Goal: Transaction & Acquisition: Purchase product/service

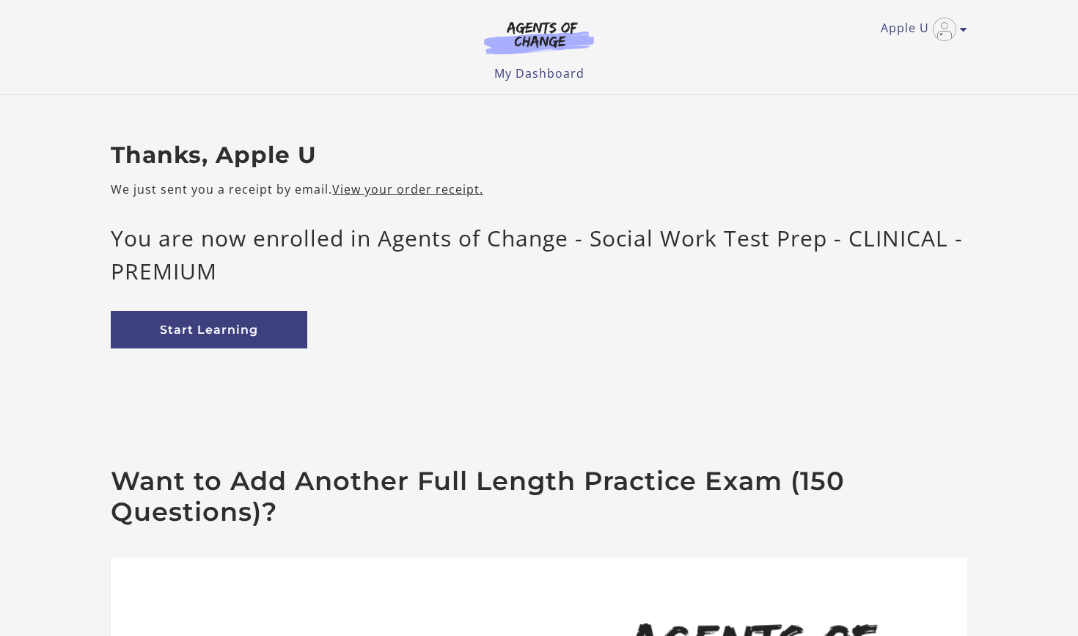
click at [911, 434] on div "Want to Add Another Full Length Practice Exam (150 Questions)? 170 Question Pra…" at bounding box center [539, 639] width 880 height 441
click at [546, 73] on link "My Dashboard" at bounding box center [539, 73] width 90 height 16
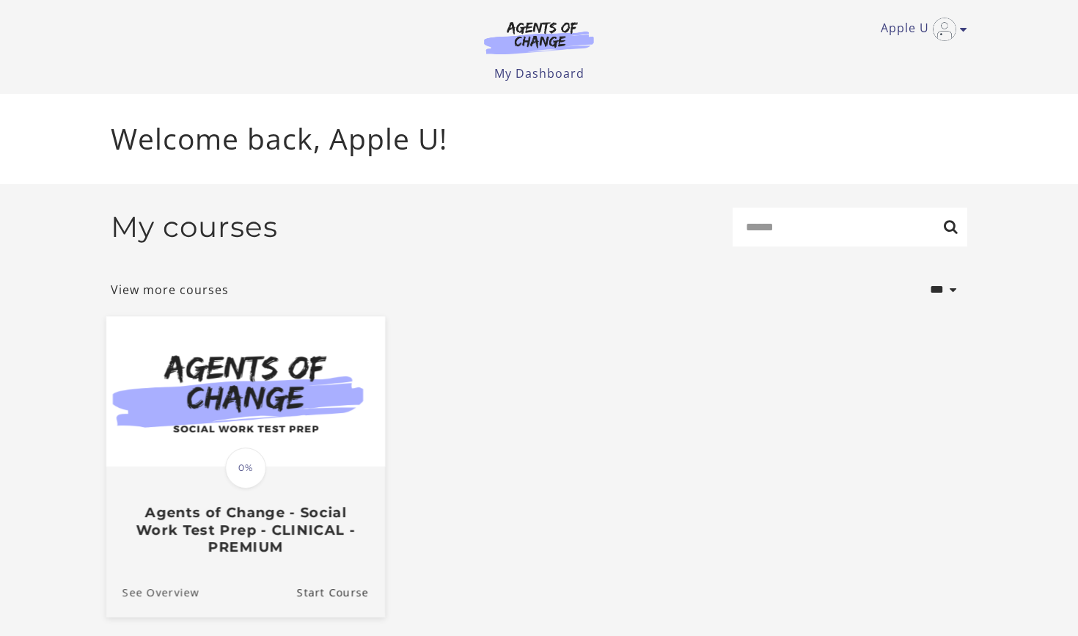
click at [165, 592] on link "See Overview" at bounding box center [152, 591] width 93 height 49
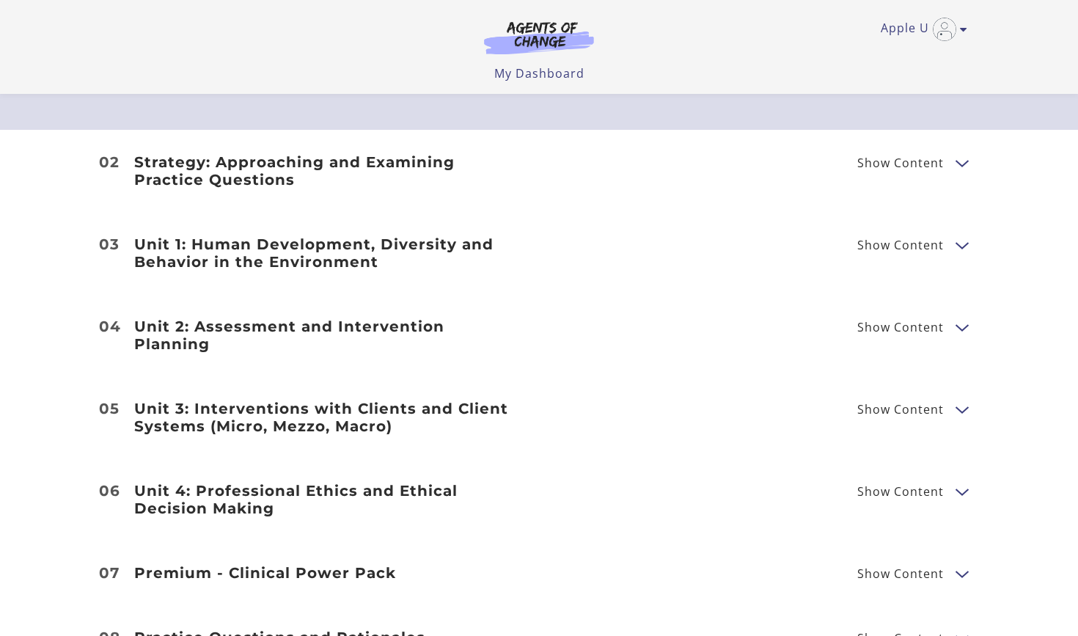
scroll to position [1729, 0]
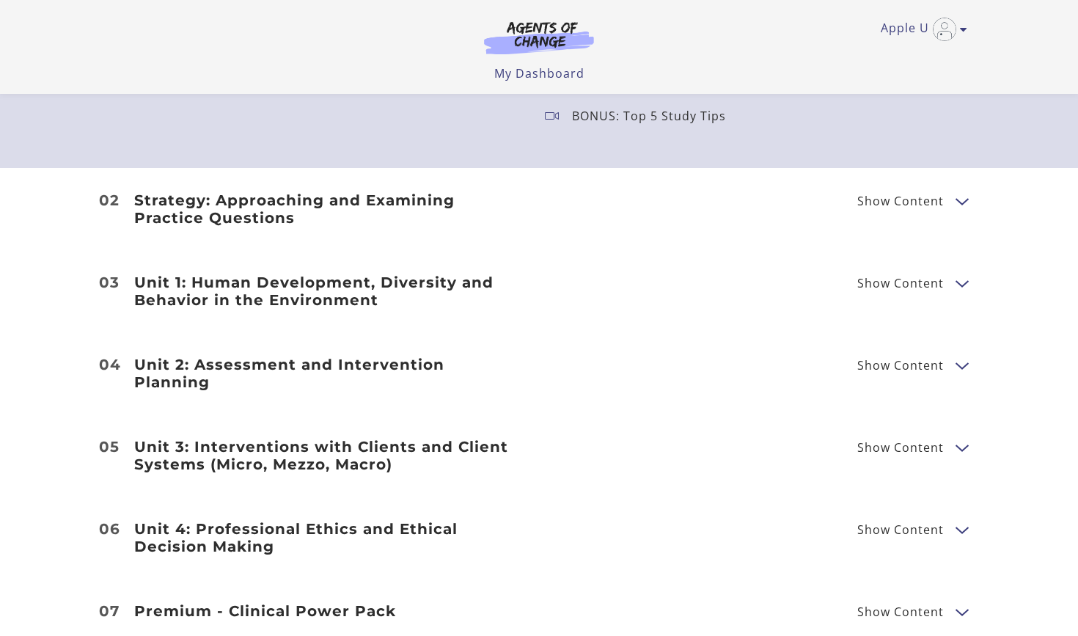
click at [957, 200] on button "Show Content" at bounding box center [962, 200] width 12 height 18
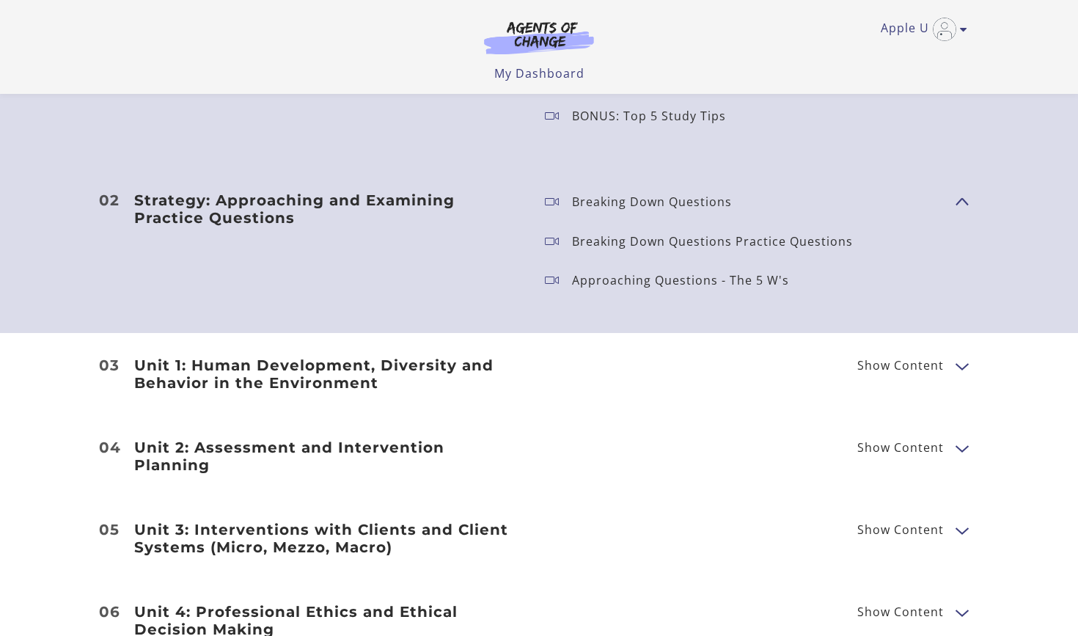
click at [959, 370] on button "Show Content" at bounding box center [962, 365] width 12 height 18
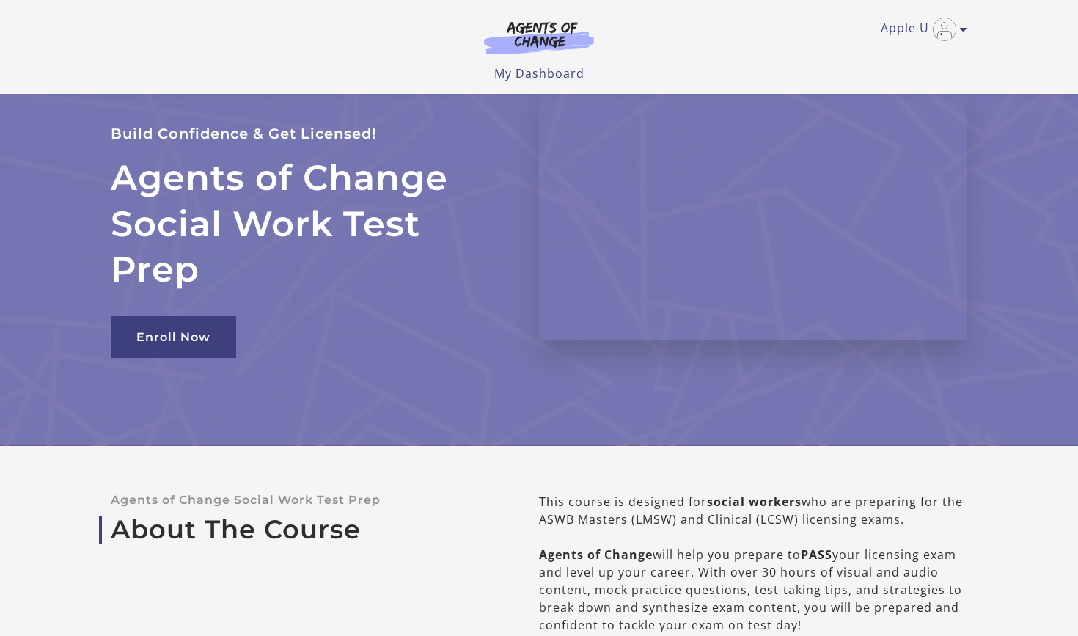
scroll to position [-13, 0]
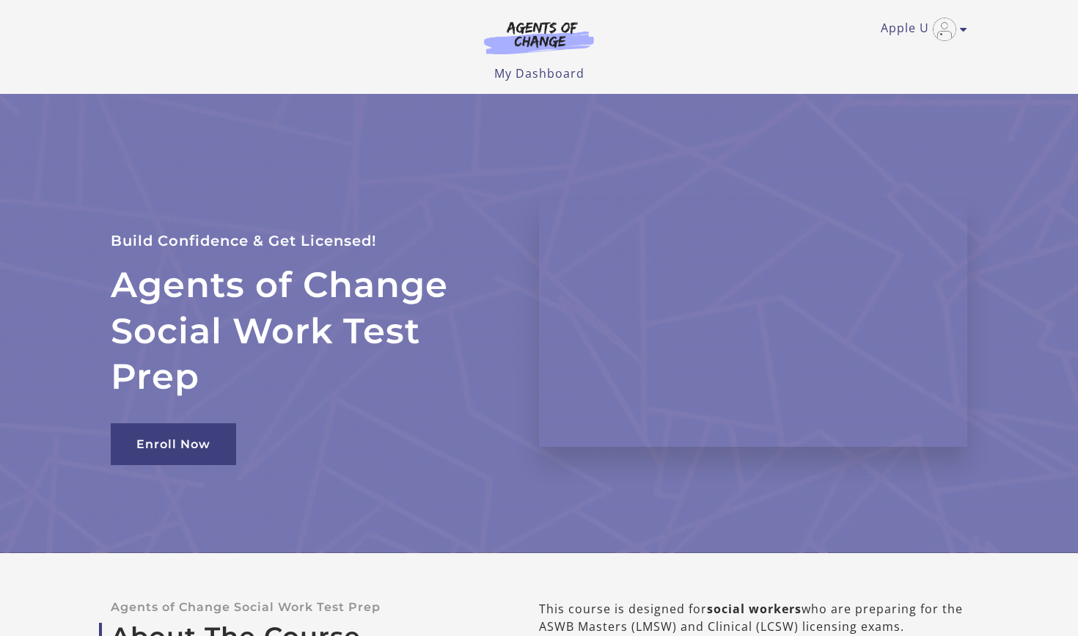
click at [961, 32] on ul "Apple U My Account Support Sign Out" at bounding box center [539, 29] width 857 height 23
click at [961, 28] on div "Apple U My Account Support Sign Out Toggle menu Menu My Dashboard My Account Su…" at bounding box center [539, 41] width 857 height 82
click at [900, 33] on link "Apple U" at bounding box center [920, 29] width 79 height 23
click at [893, 55] on link "My Account" at bounding box center [906, 53] width 129 height 25
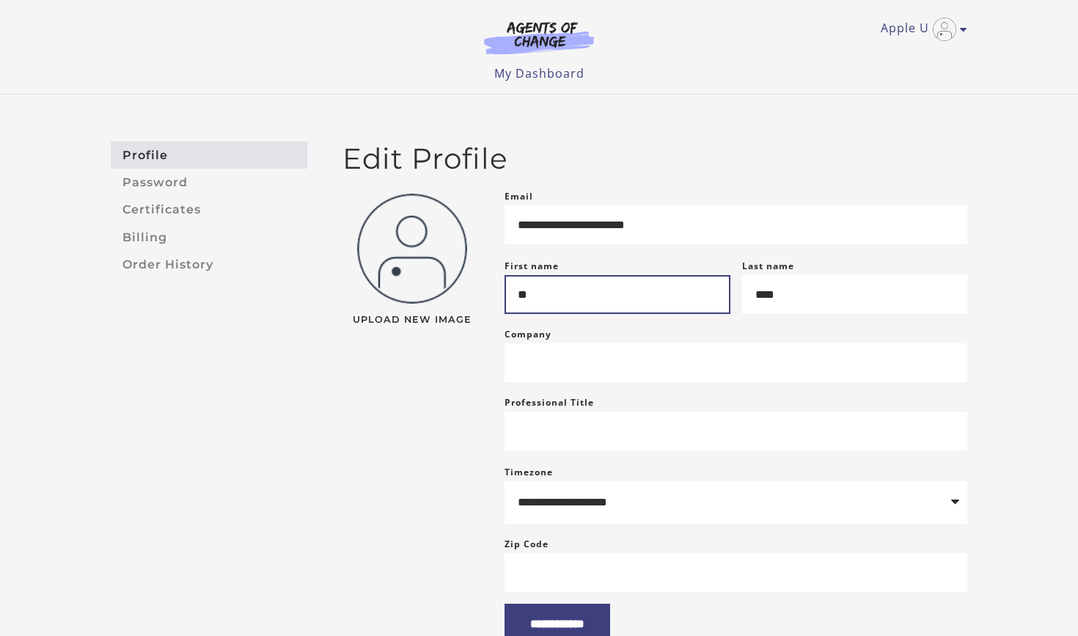
type input "*"
type input "*****"
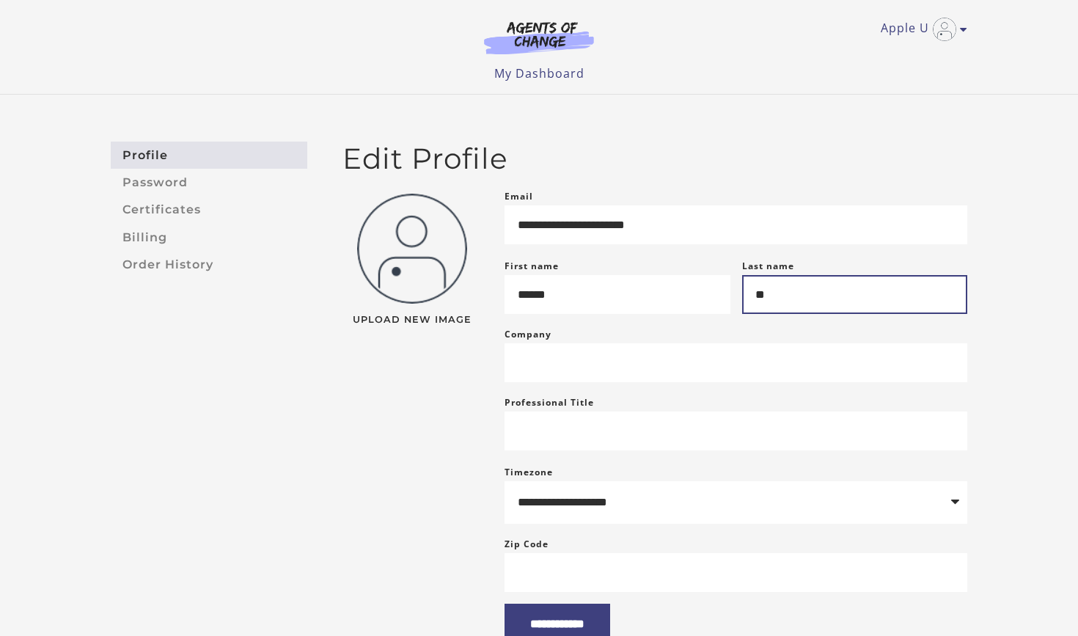
type input "*"
type input "*******"
click at [1054, 386] on div "**********" at bounding box center [539, 393] width 1078 height 596
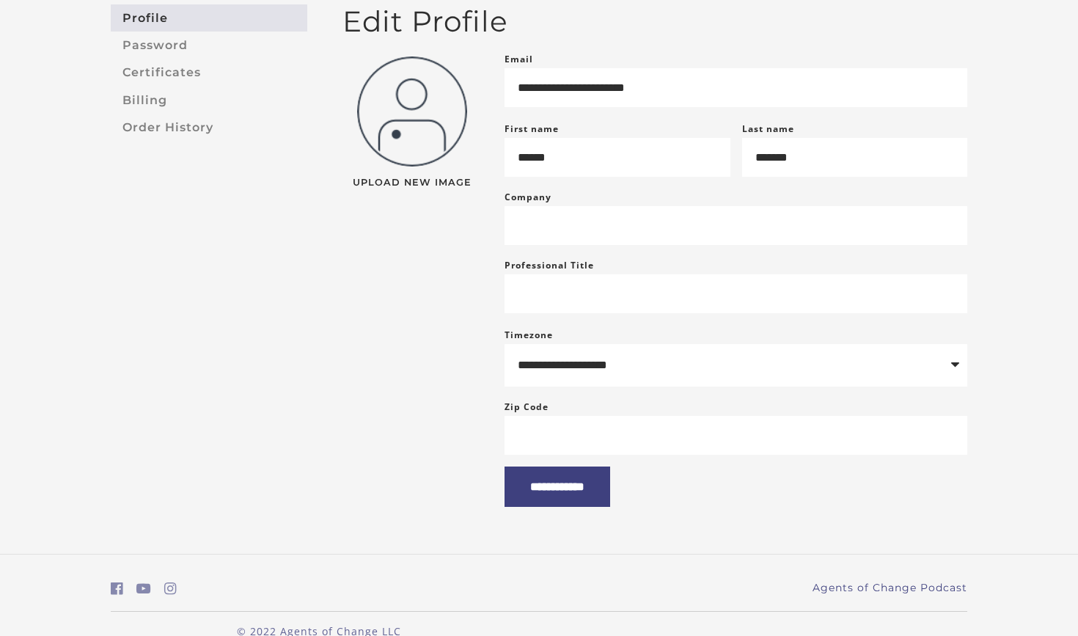
scroll to position [141, 0]
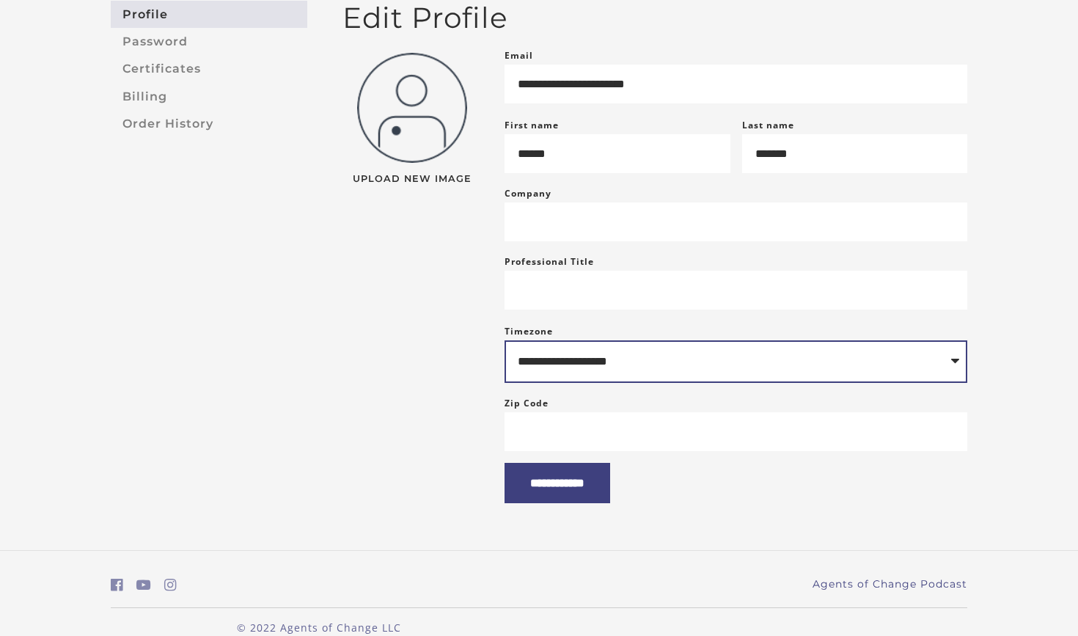
select select "**********"
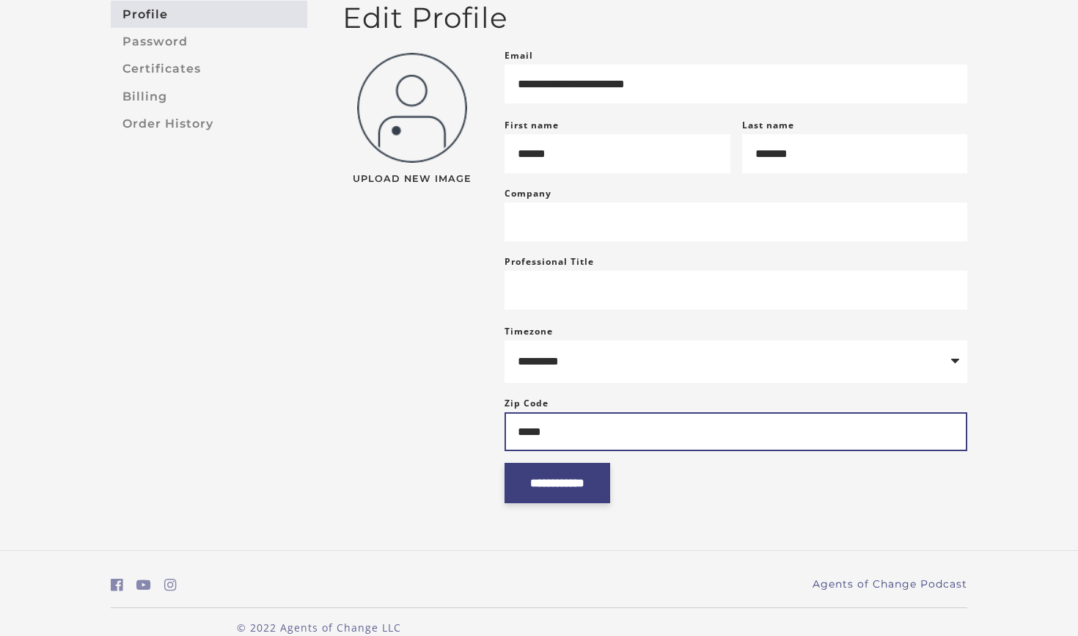
type input "*****"
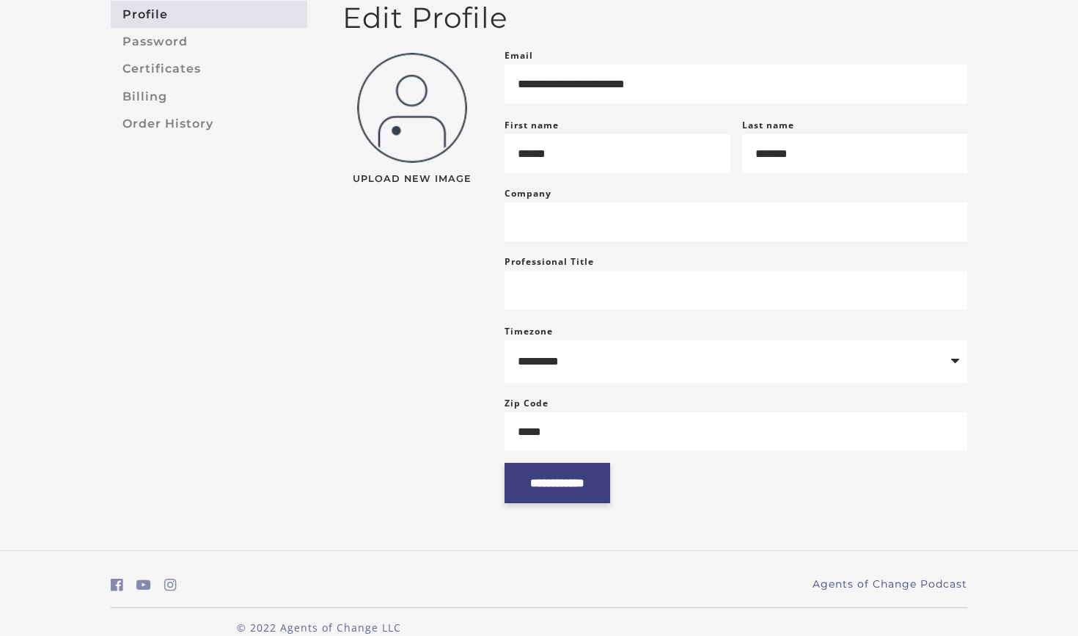
click at [573, 502] on input "**********" at bounding box center [558, 483] width 106 height 40
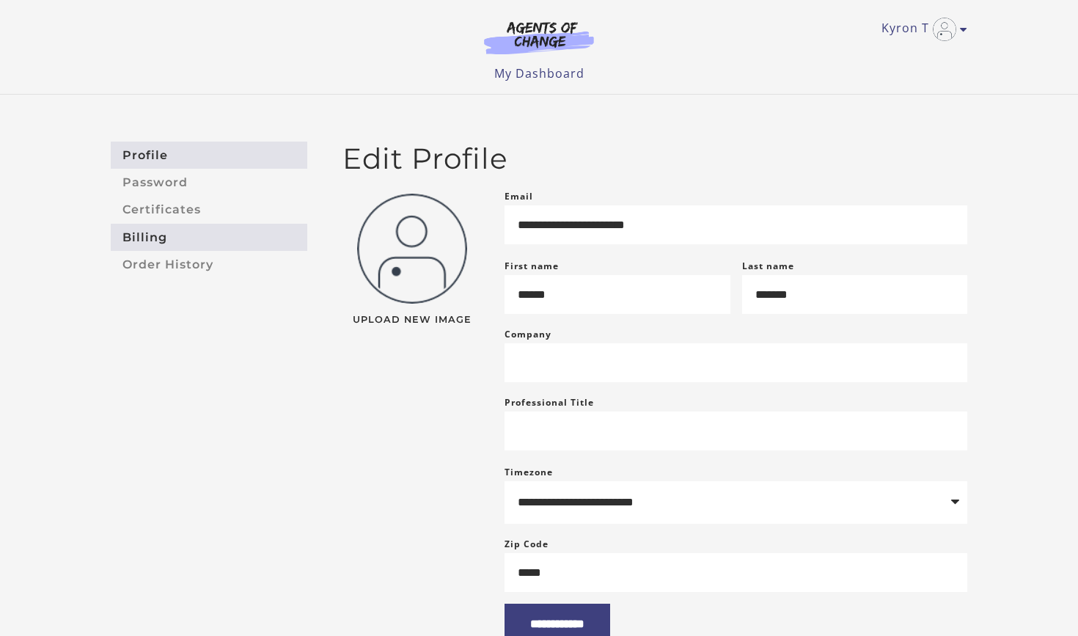
click at [160, 237] on link "Billing" at bounding box center [209, 237] width 197 height 27
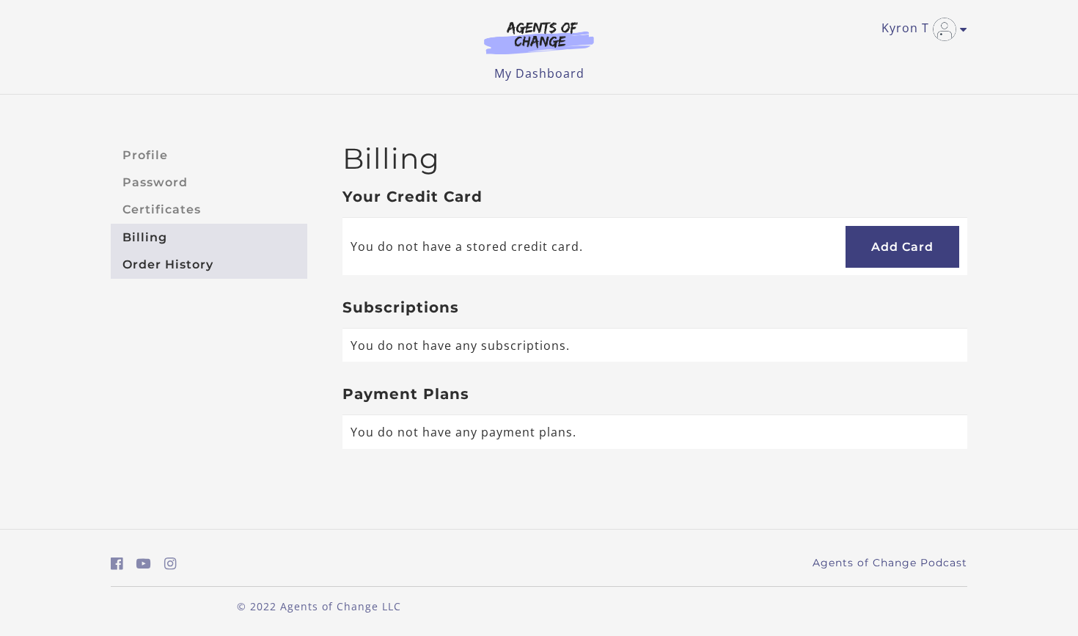
click at [158, 265] on link "Order History" at bounding box center [209, 264] width 197 height 27
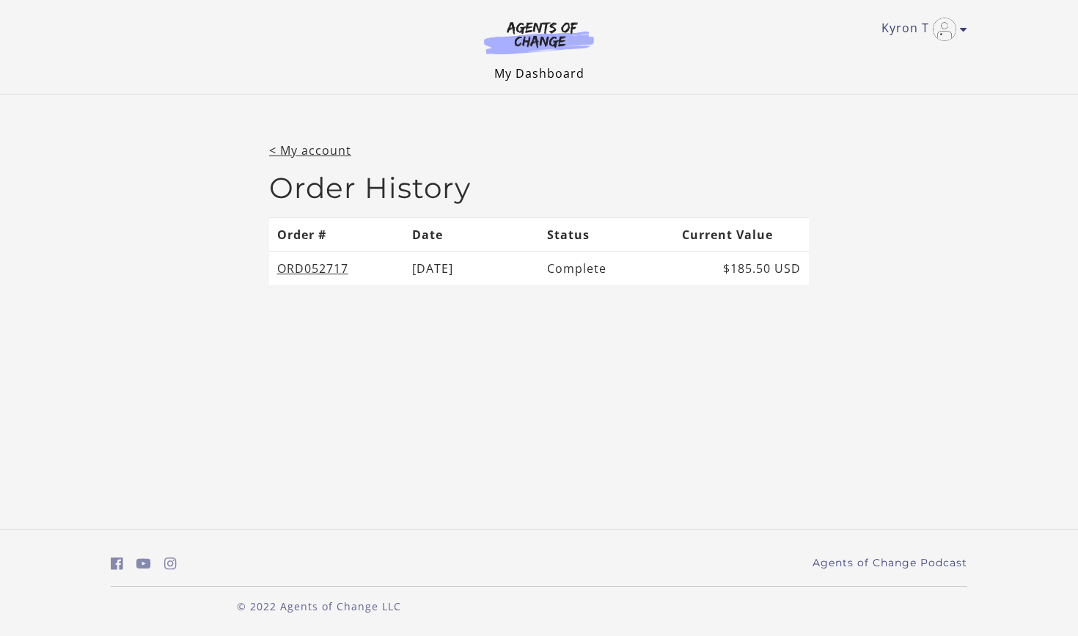
click at [539, 78] on link "My Dashboard" at bounding box center [539, 73] width 90 height 16
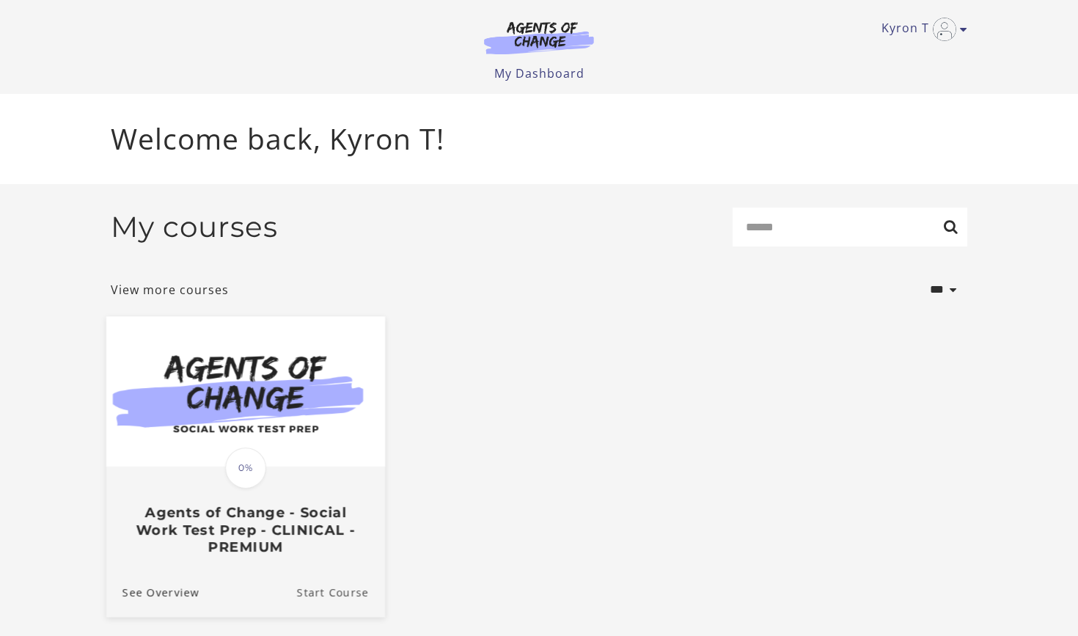
click at [337, 596] on link "Start Course" at bounding box center [341, 591] width 88 height 49
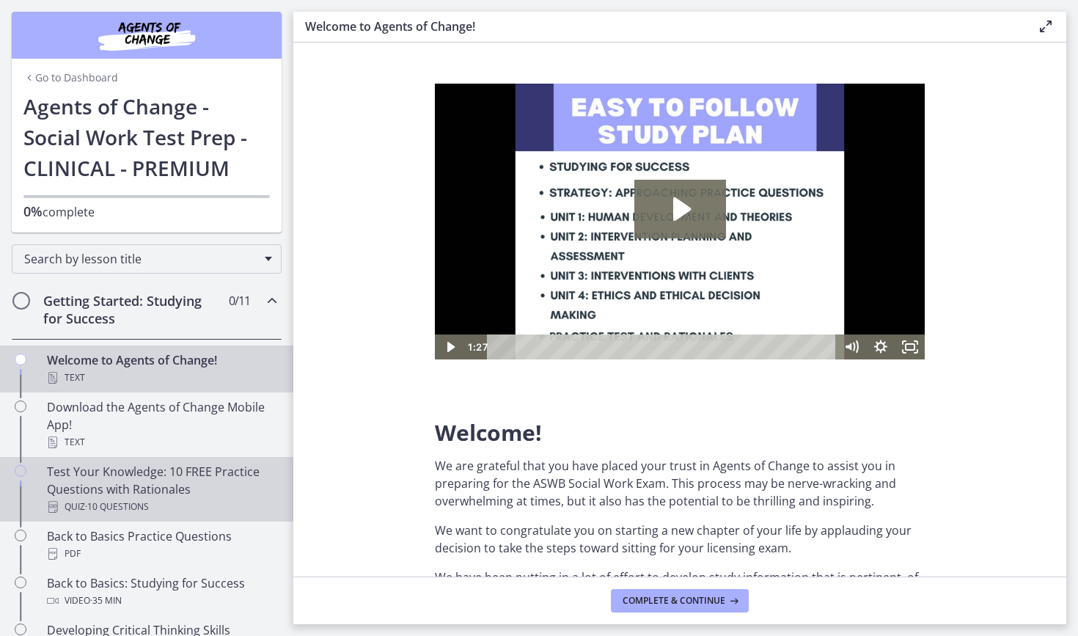
click at [143, 492] on div "Test Your Knowledge: 10 FREE Practice Questions with Rationales Quiz · 10 Quest…" at bounding box center [161, 489] width 229 height 53
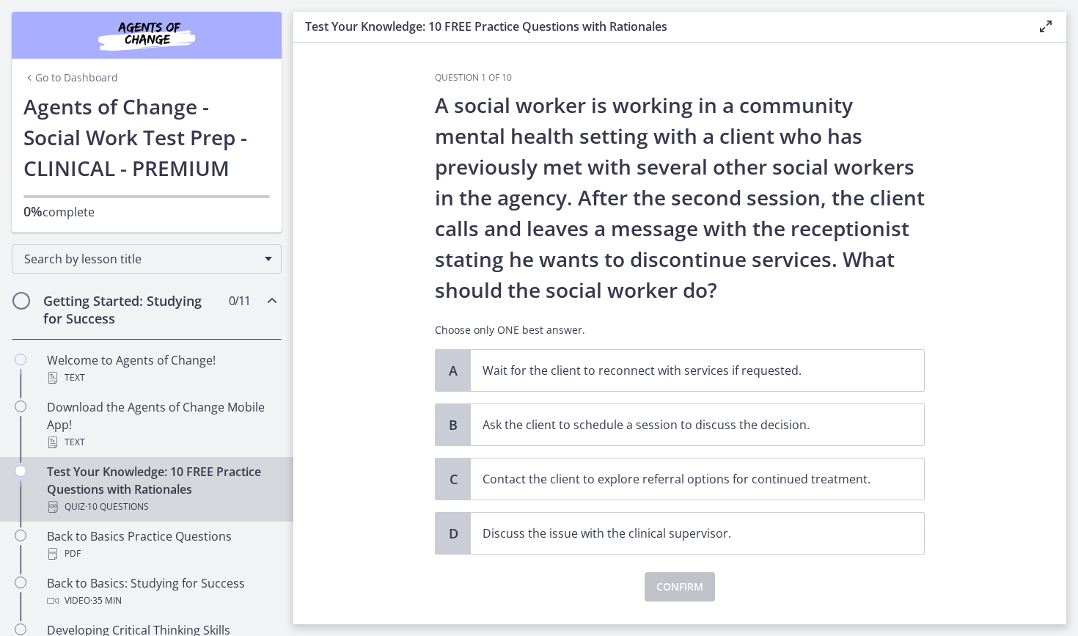
click at [981, 315] on section "Question 1 of 10 A social worker is working in a community mental health settin…" at bounding box center [679, 334] width 773 height 582
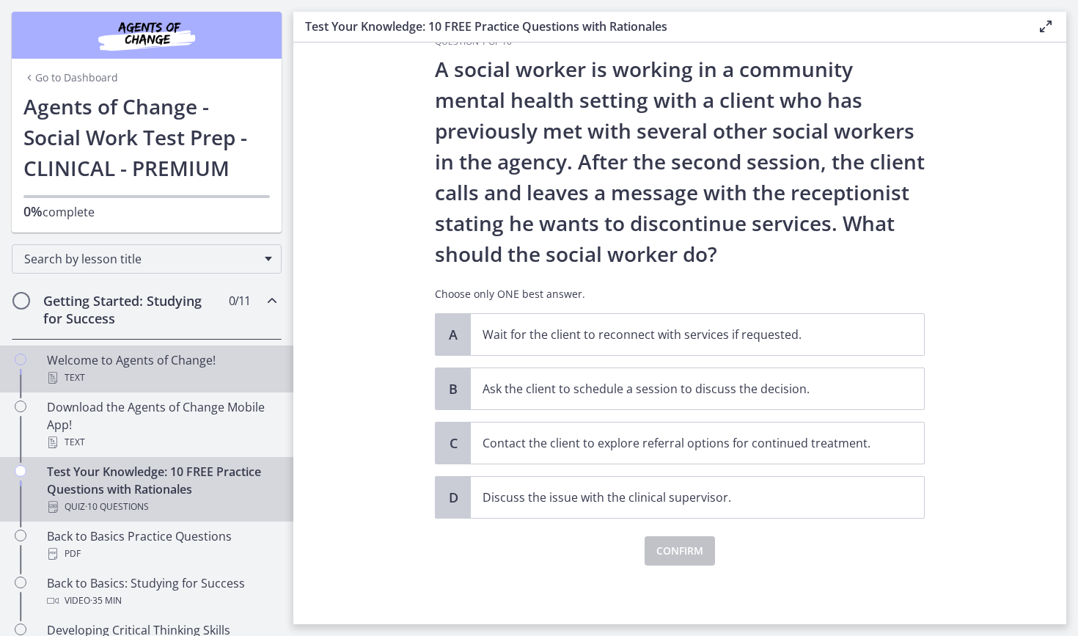
scroll to position [36, 0]
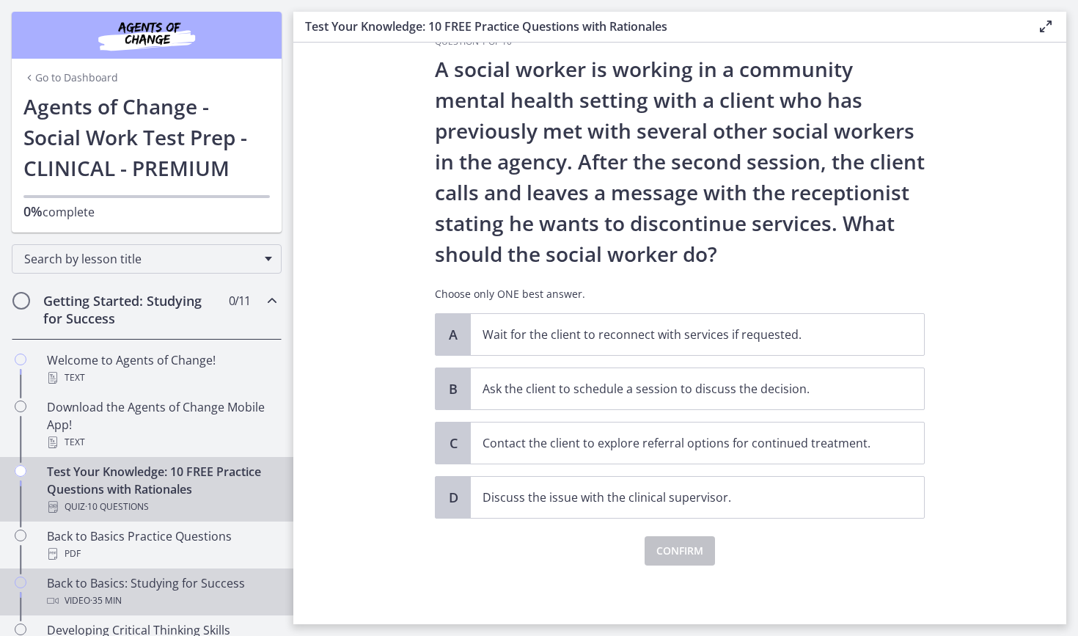
click at [10, 601] on link "Back to Basics: Studying for Success Video · 35 min" at bounding box center [146, 591] width 293 height 47
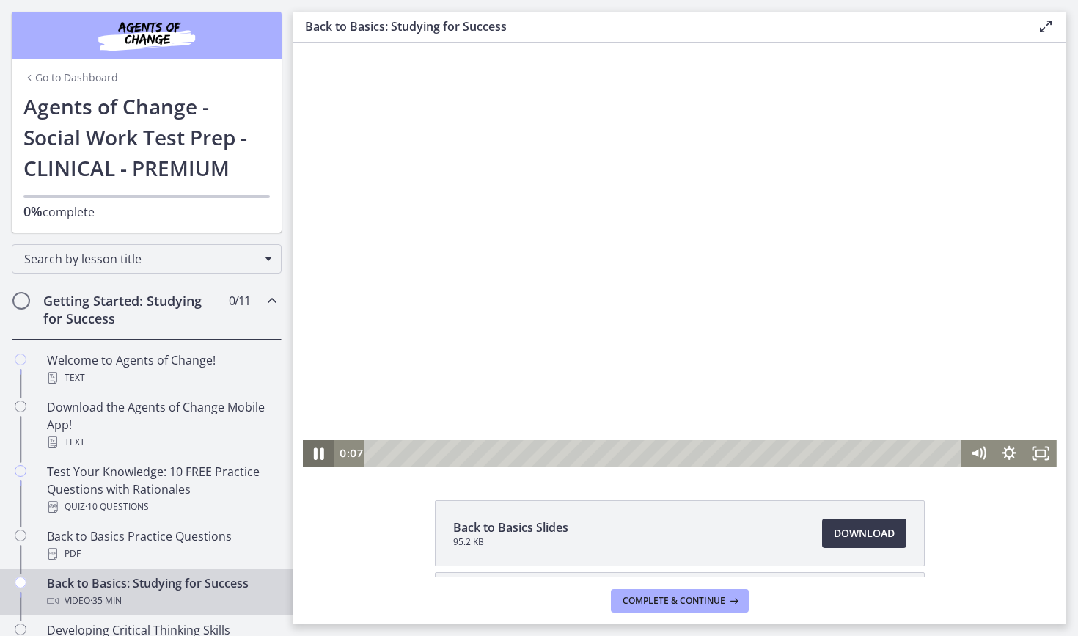
click at [319, 455] on icon "Pause" at bounding box center [318, 453] width 37 height 32
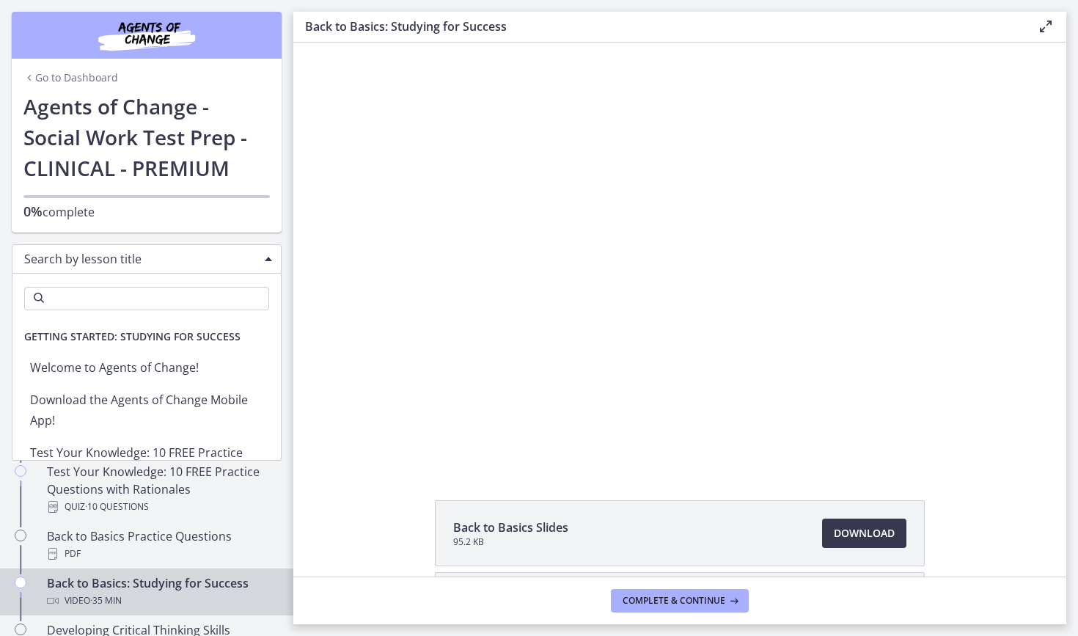
click at [270, 258] on span "Chapters" at bounding box center [268, 259] width 7 height 4
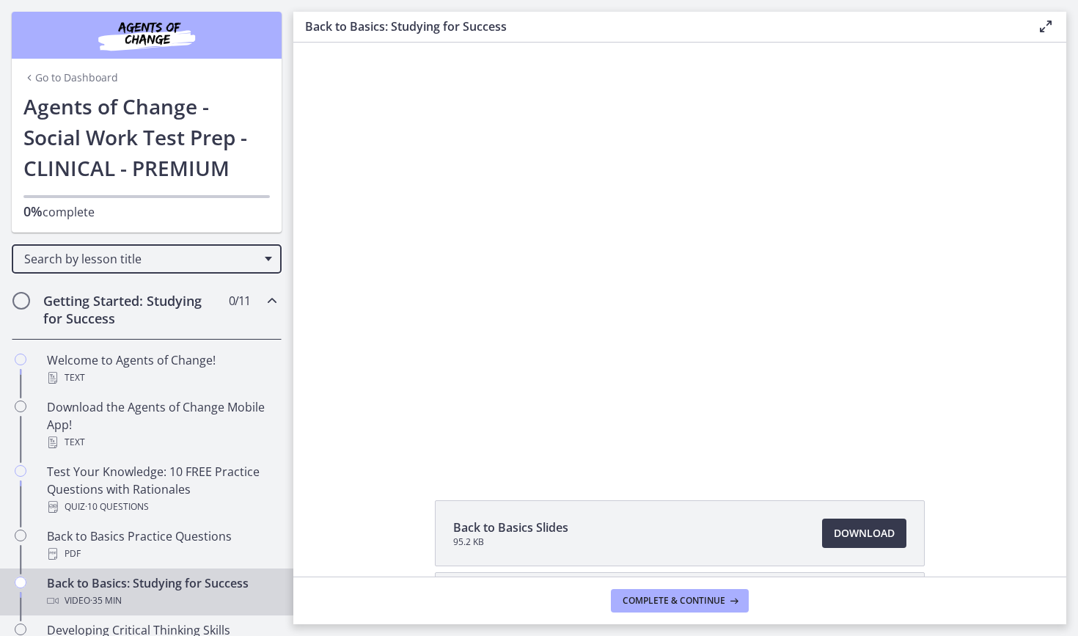
click at [322, 516] on div "Back to Basics Slides 95.2 KB Download Opens in a new window Study Plan Templat…" at bounding box center [679, 604] width 773 height 208
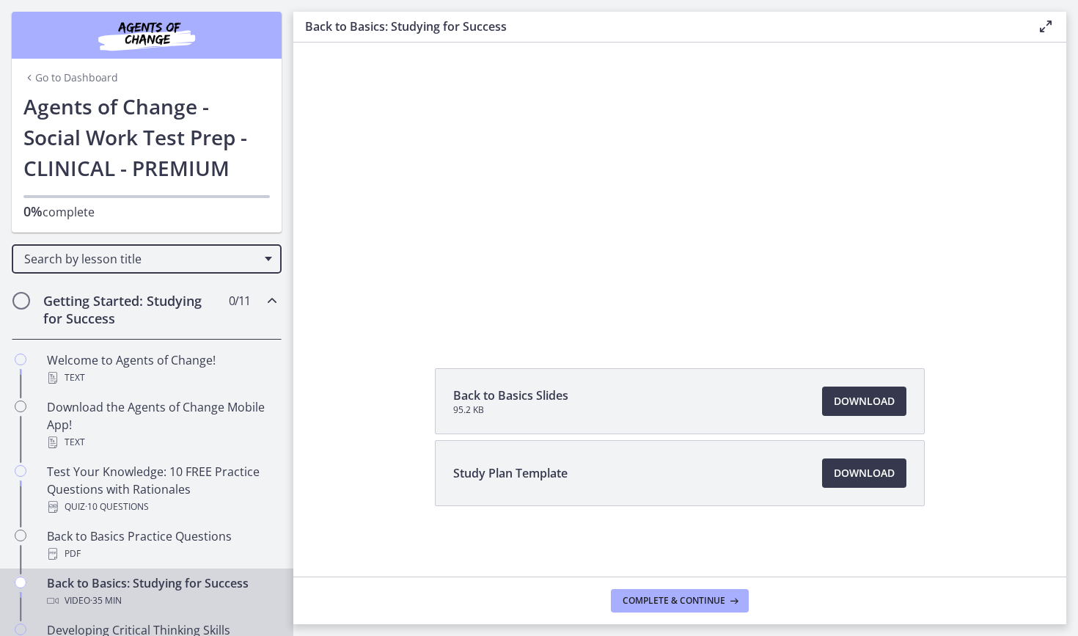
scroll to position [132, 0]
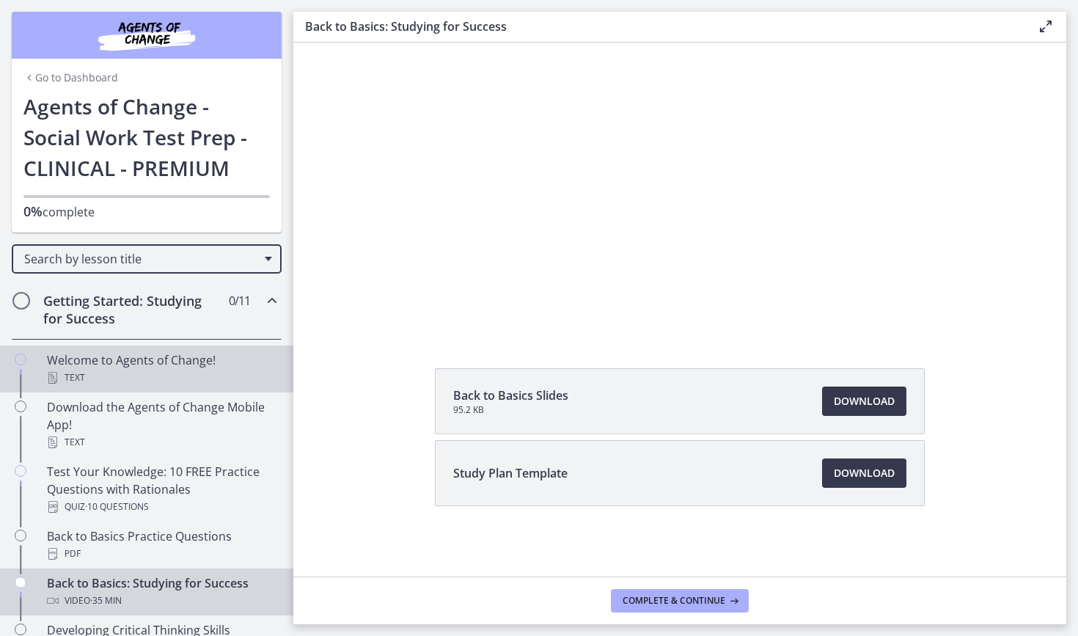
click at [109, 370] on div "Text" at bounding box center [161, 378] width 229 height 18
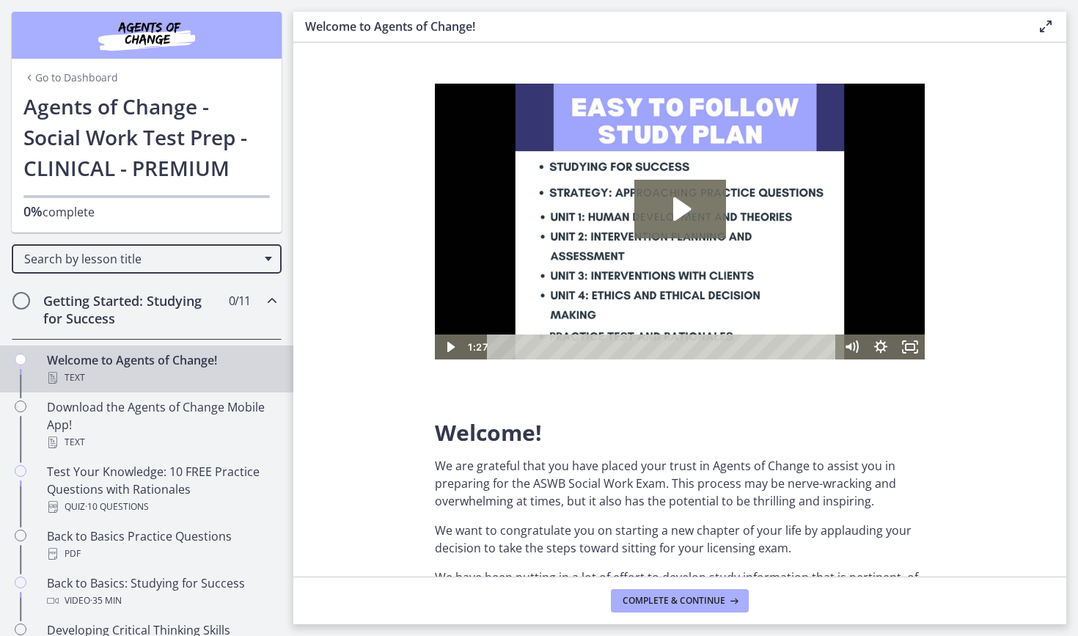
click at [1049, 27] on icon at bounding box center [1046, 27] width 18 height 18
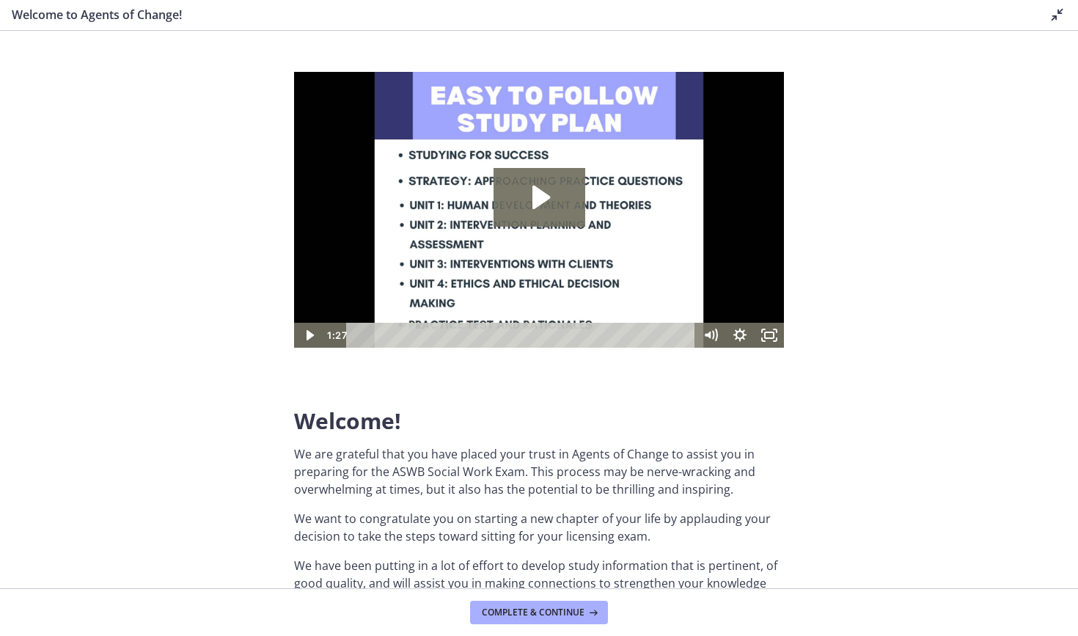
click at [217, 320] on section "Welcome! We are grateful that you have placed your trust in Agents of Change to…" at bounding box center [539, 309] width 1078 height 557
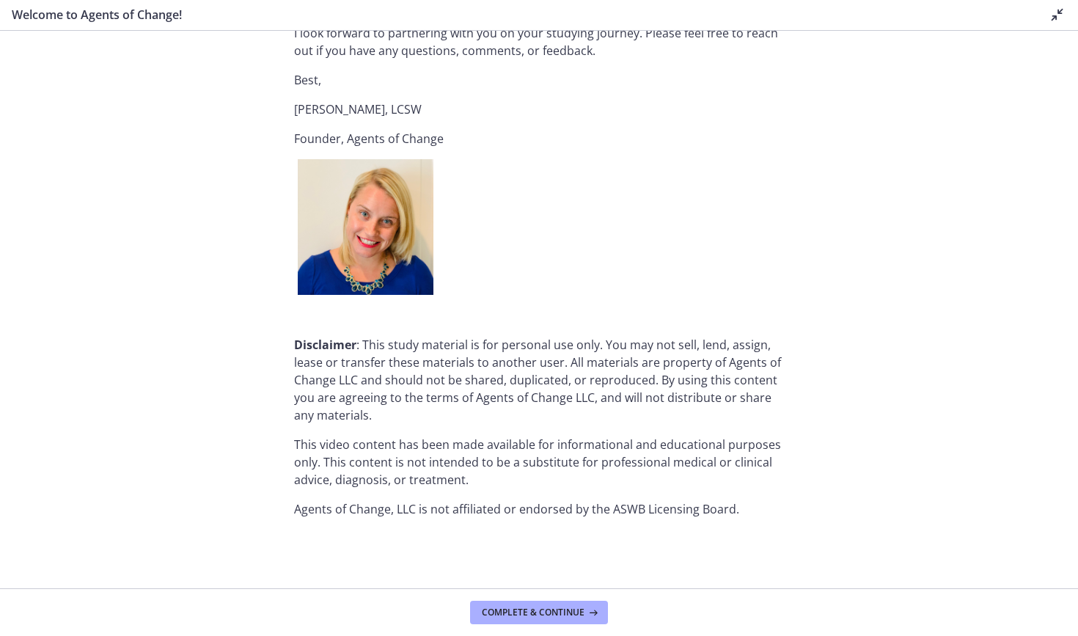
scroll to position [1728, 0]
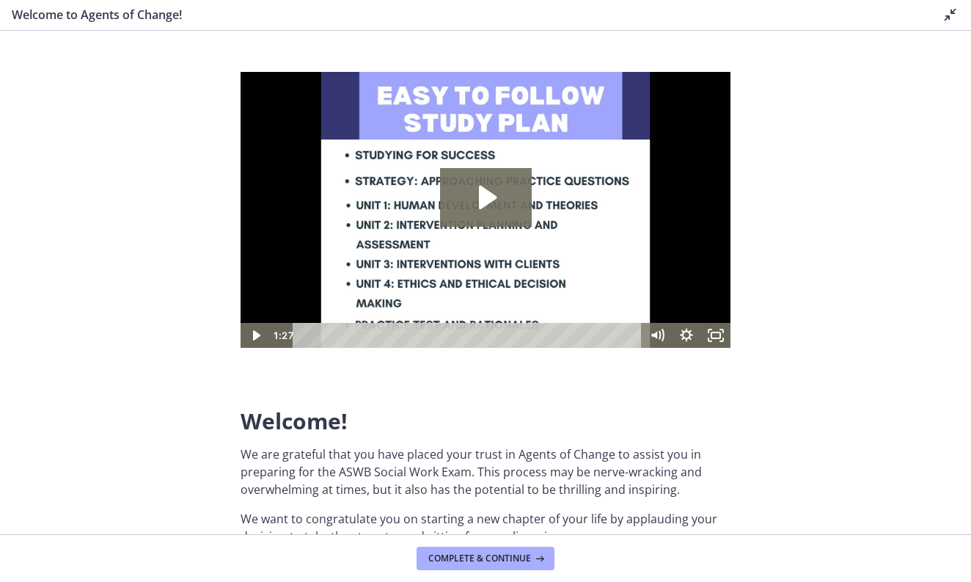
click at [951, 16] on icon at bounding box center [951, 15] width 18 height 18
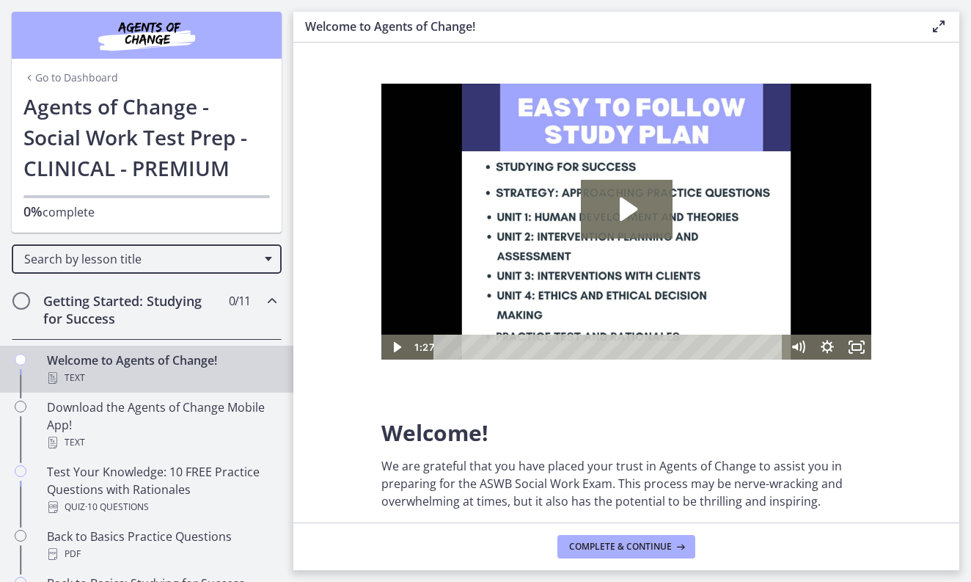
click at [87, 77] on link "Go to Dashboard" at bounding box center [70, 77] width 95 height 15
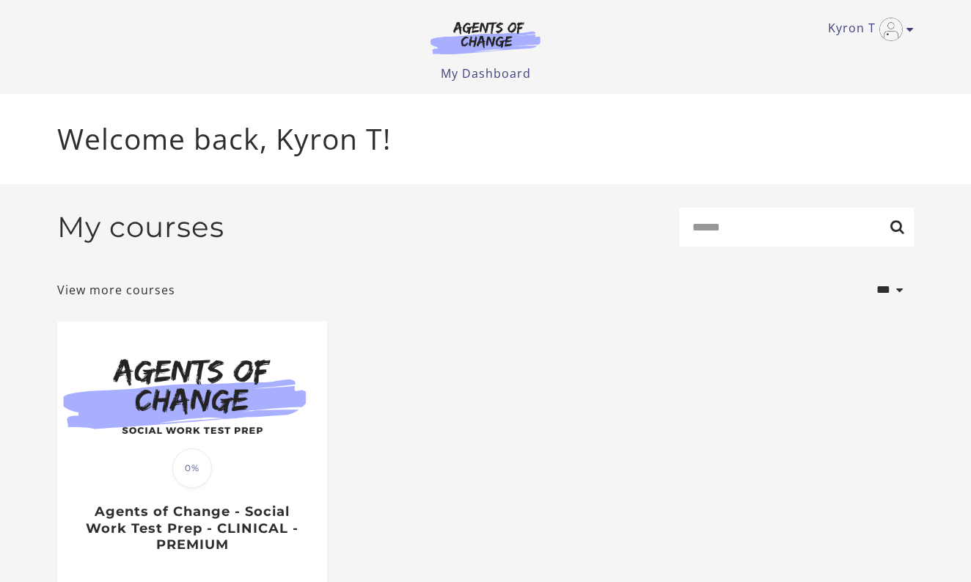
click at [563, 262] on form "**********" at bounding box center [485, 259] width 857 height 102
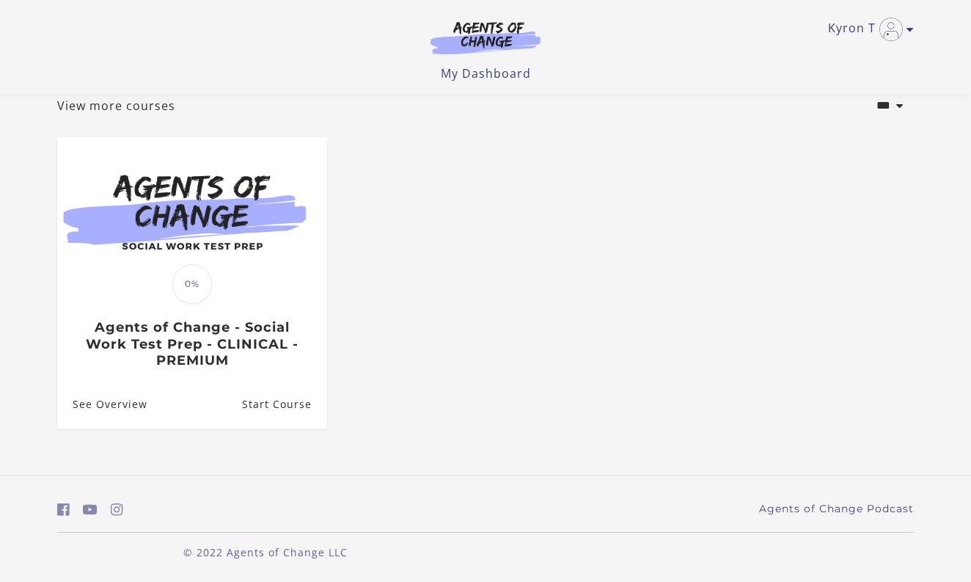
scroll to position [92, 0]
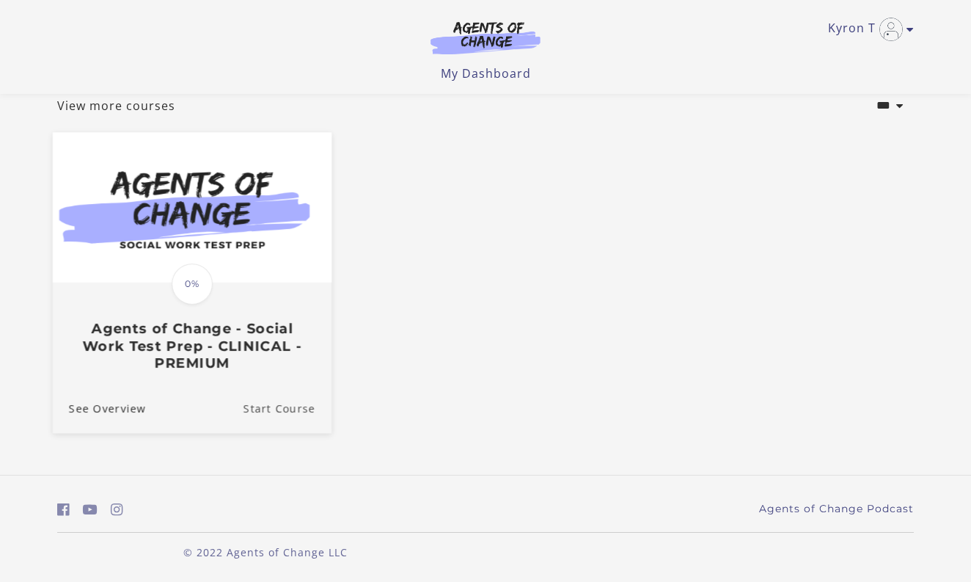
click at [296, 409] on link "Start Course" at bounding box center [287, 407] width 88 height 49
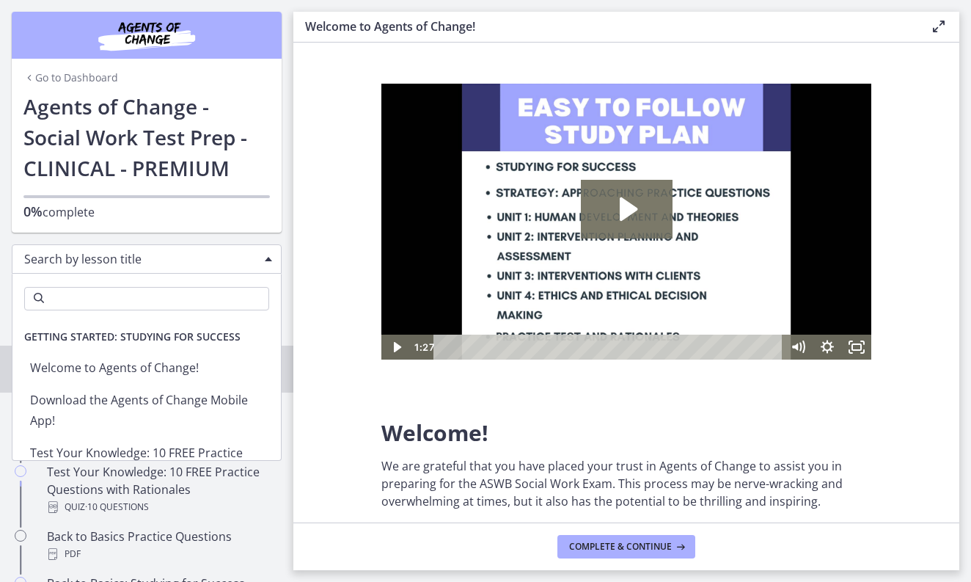
click at [270, 262] on div "Search by lesson title" at bounding box center [147, 258] width 270 height 29
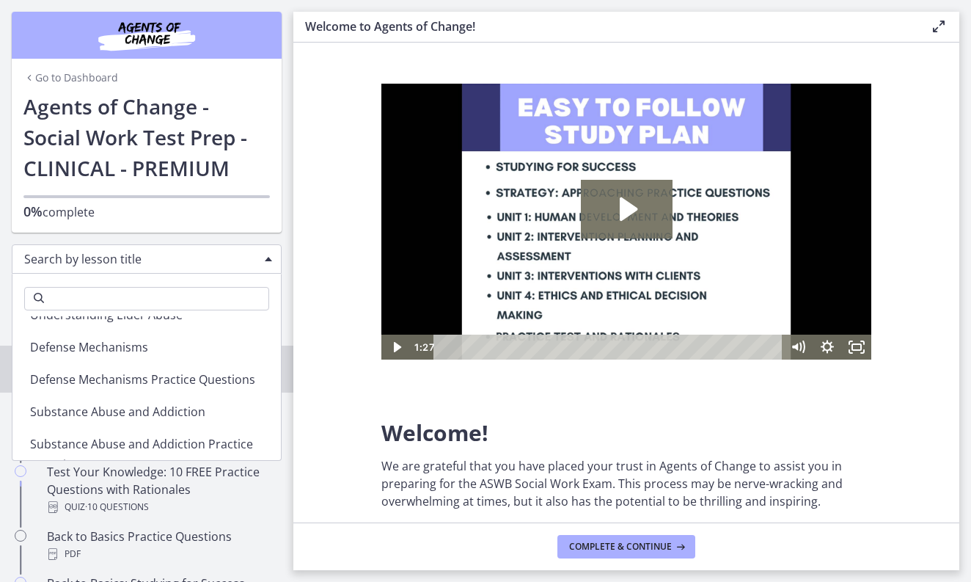
scroll to position [968, 0]
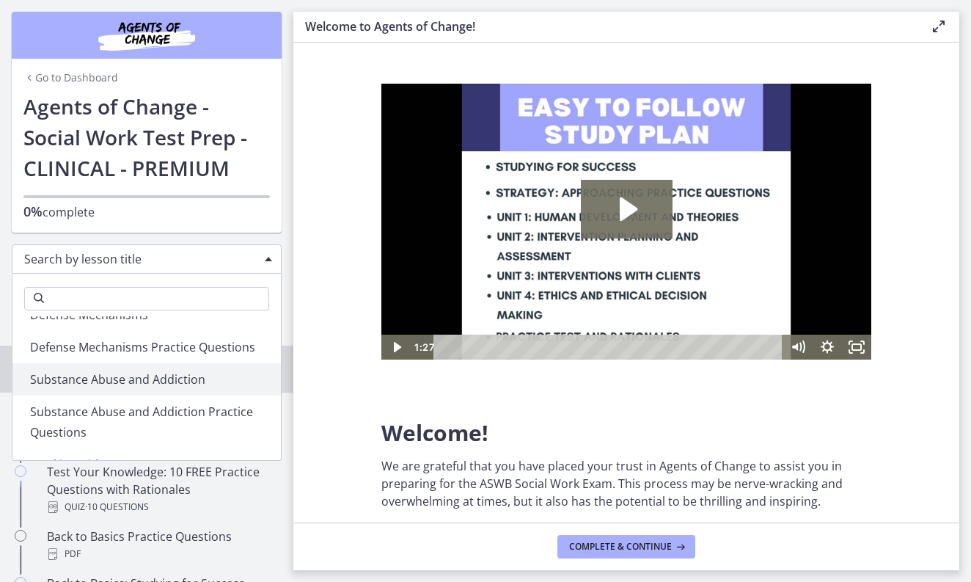
click at [338, 346] on section "Welcome! We are grateful that you have placed your trust in Agents of Change to…" at bounding box center [626, 283] width 666 height 480
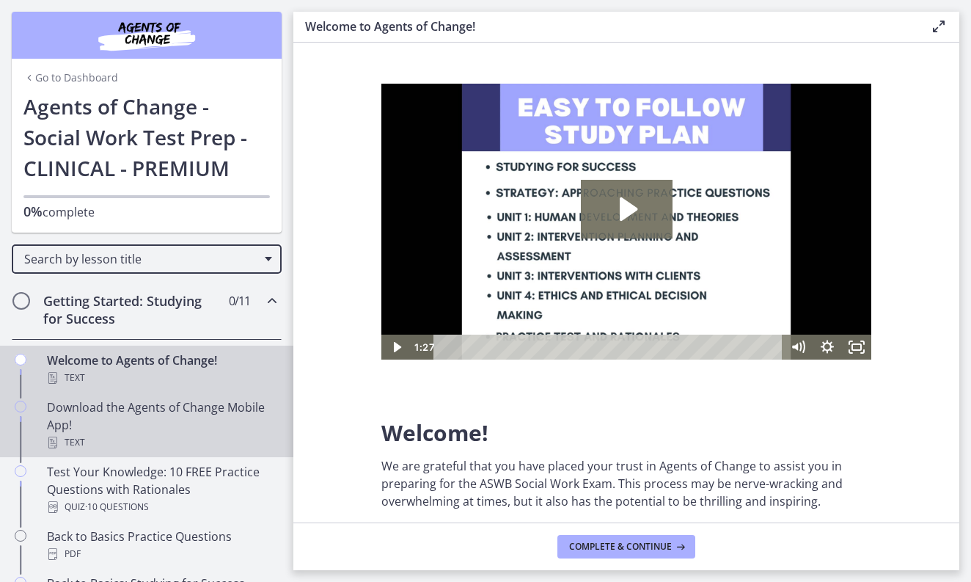
click at [158, 418] on div "Download the Agents of Change Mobile App! Text" at bounding box center [161, 424] width 229 height 53
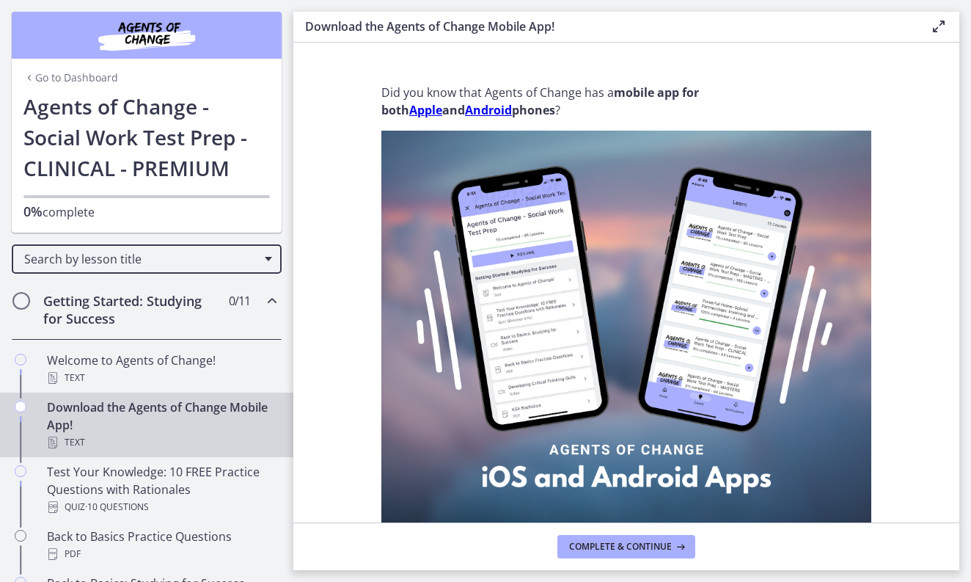
click at [78, 77] on link "Go to Dashboard" at bounding box center [70, 77] width 95 height 15
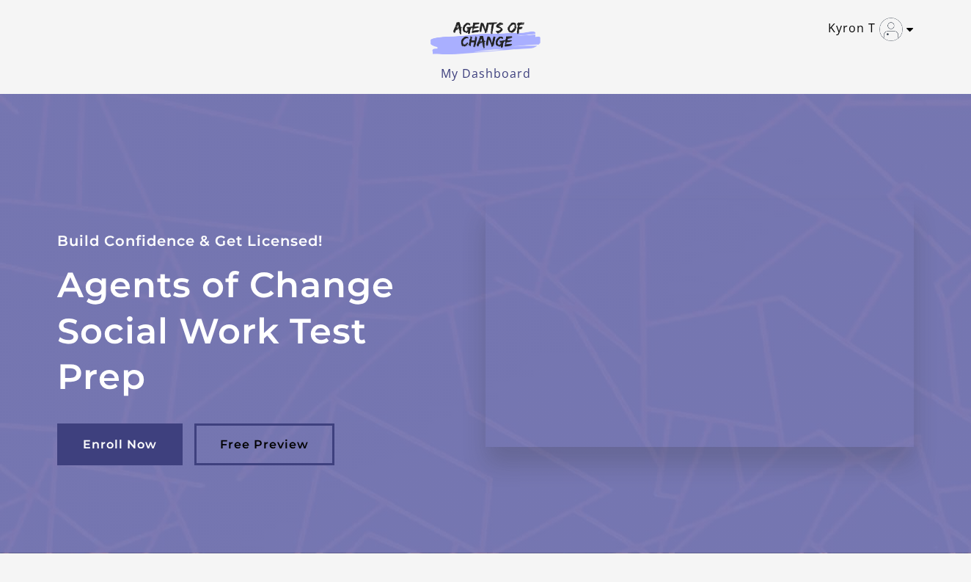
click at [910, 29] on icon "Toggle menu" at bounding box center [909, 29] width 7 height 12
click at [520, 76] on link "My Dashboard" at bounding box center [486, 73] width 90 height 16
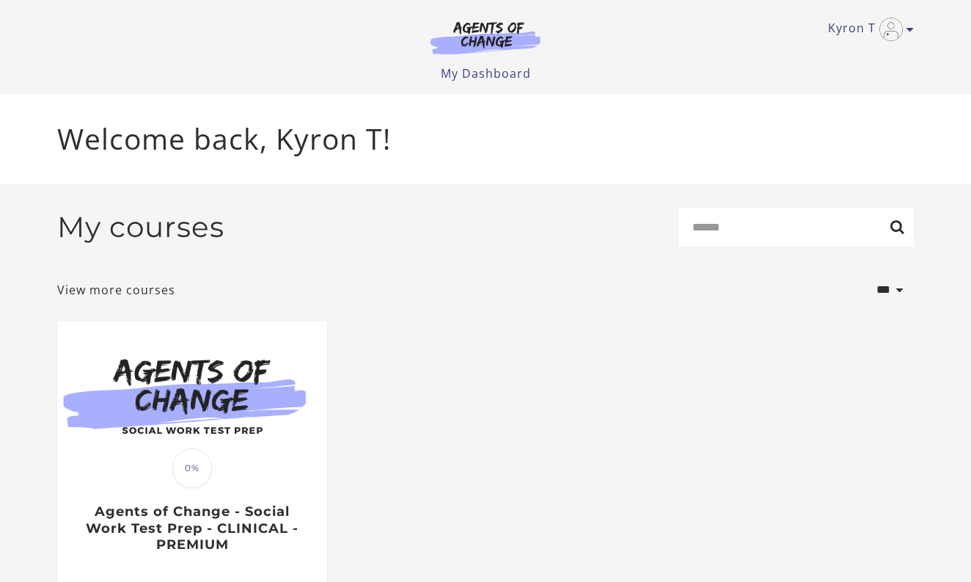
click at [629, 287] on div "**********" at bounding box center [485, 290] width 857 height 40
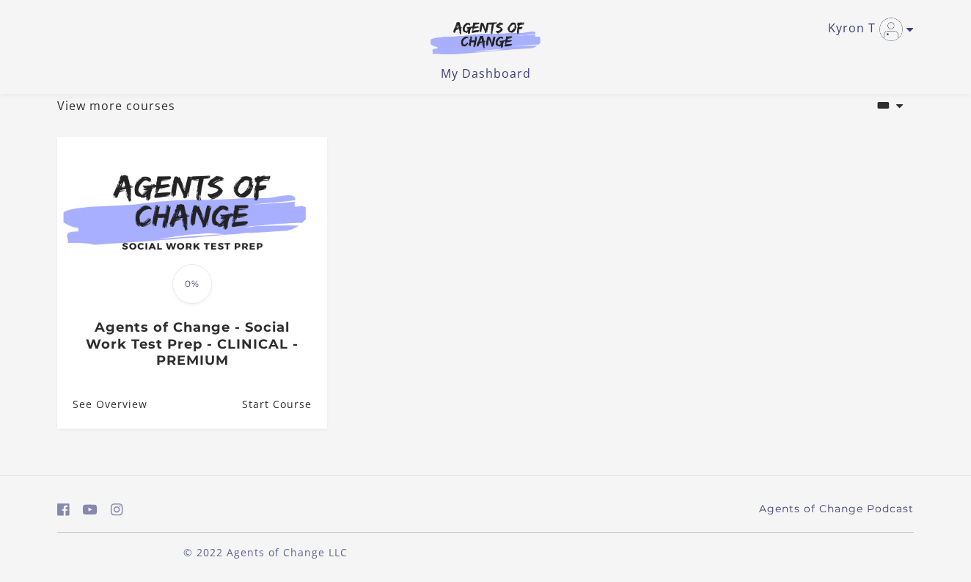
scroll to position [92, 0]
